Goal: Task Accomplishment & Management: Manage account settings

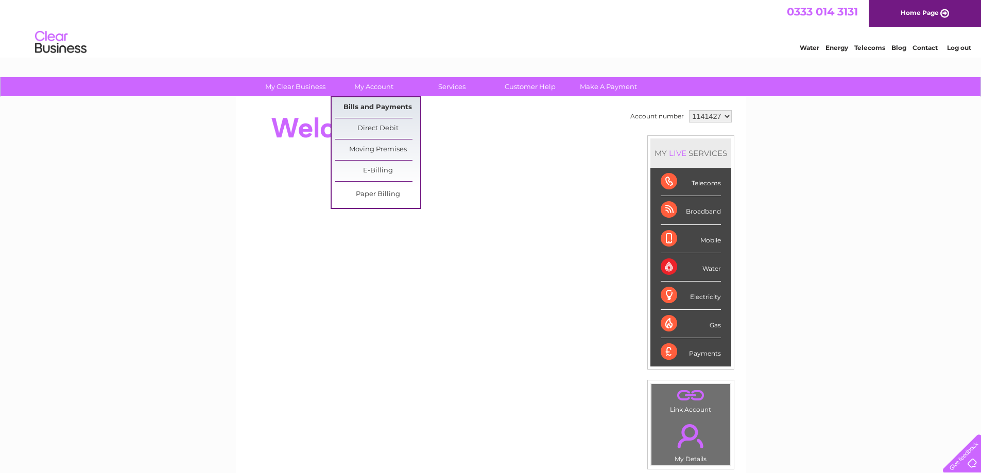
click at [387, 99] on link "Bills and Payments" at bounding box center [377, 107] width 85 height 21
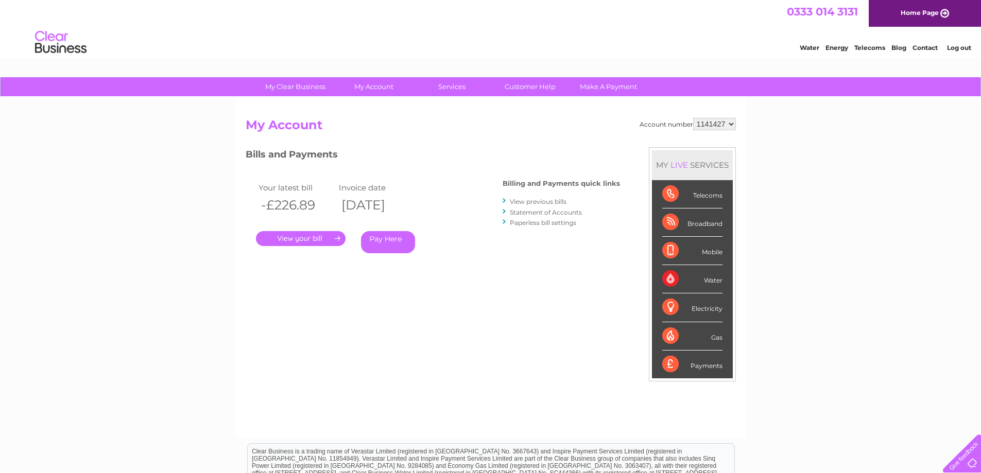
click at [722, 122] on select "1141427 1141428 1141442 1141447" at bounding box center [714, 124] width 43 height 12
select select "1141442"
click at [694, 118] on select "1141427 1141428 1141442 1141447" at bounding box center [714, 124] width 43 height 12
click at [278, 238] on link "." at bounding box center [301, 238] width 90 height 15
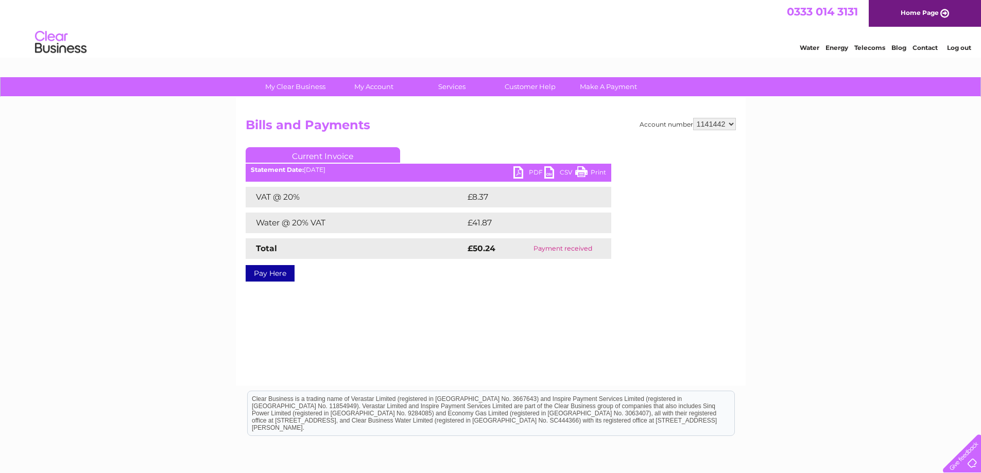
click at [531, 172] on link "PDF" at bounding box center [528, 173] width 31 height 15
